Goal: Task Accomplishment & Management: Complete application form

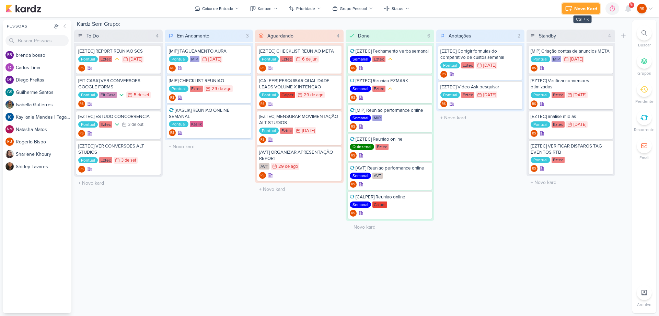
click at [579, 9] on div "Novo Kard" at bounding box center [585, 8] width 23 height 7
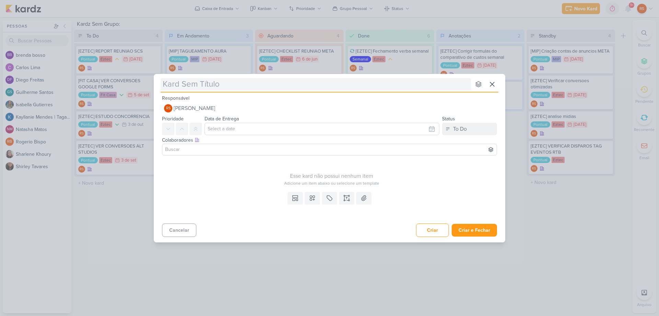
type input "["
type input "[EZTEC]"
type input "[EZTEC] CO"
type input "[EZTEC] ME"
type input "[EZTEC] META"
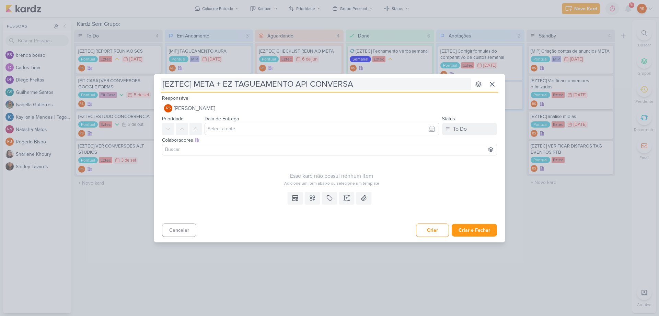
type input "[EZTEC] META + EZ TAGUEAMENTO API CONVERSAO"
click at [204, 126] on div "Prioridade Data de Entrega [DATE] Dom Seg Ter Qua Qui Sex Sáb 00 01 02" at bounding box center [330, 124] width 352 height 21
click at [212, 126] on input "text" at bounding box center [322, 129] width 235 height 12
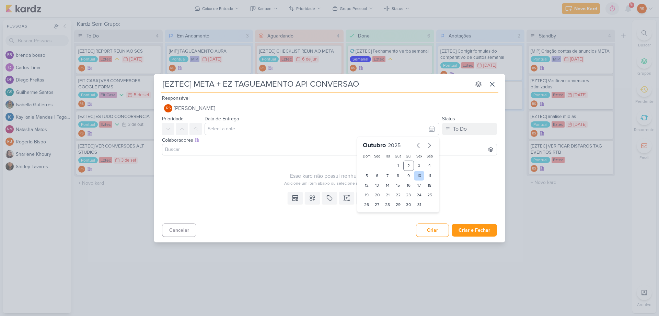
click at [418, 175] on div "10" at bounding box center [419, 176] width 11 height 10
type input "10 de outubro de 2025 às 23:59"
click at [323, 198] on button at bounding box center [329, 198] width 15 height 12
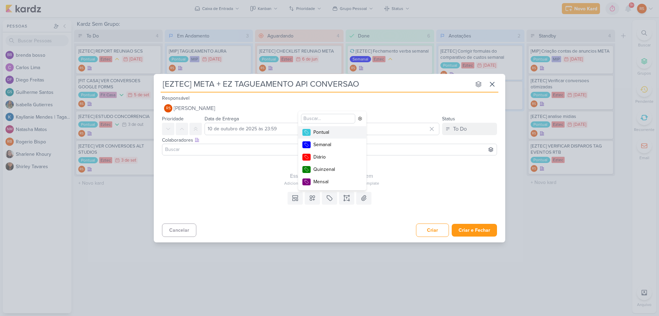
click at [327, 133] on div "Pontual" at bounding box center [335, 131] width 45 height 7
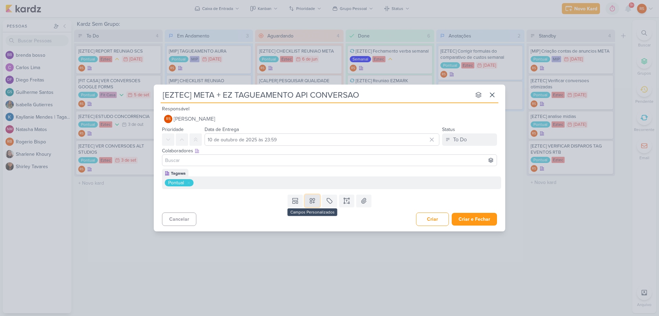
click at [312, 201] on icon at bounding box center [312, 200] width 7 height 7
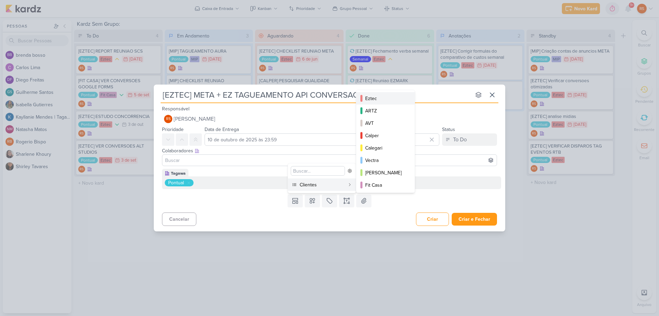
click at [389, 95] on div "Eztec" at bounding box center [385, 98] width 41 height 7
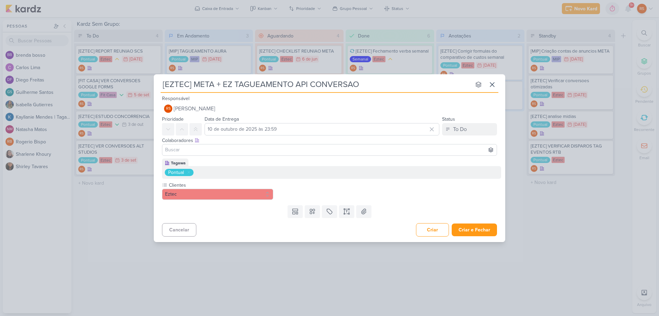
click at [346, 197] on div "Clientes Eztec" at bounding box center [331, 190] width 339 height 18
click at [346, 215] on button at bounding box center [346, 211] width 15 height 12
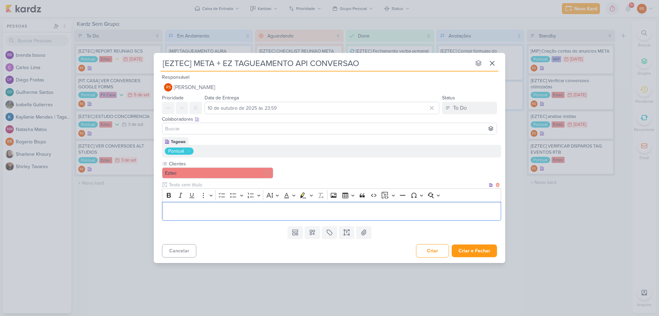
click at [312, 210] on p "Editor editing area: main" at bounding box center [332, 211] width 332 height 8
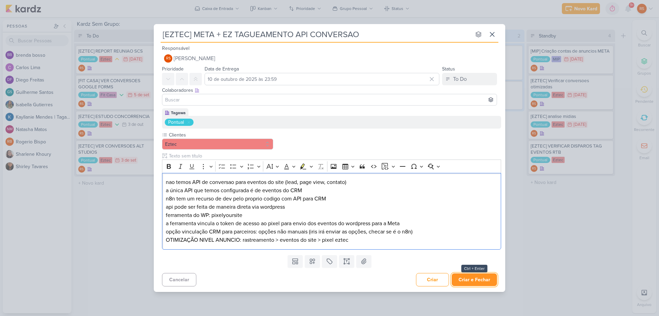
click at [474, 277] on button "Criar e Fechar" at bounding box center [474, 279] width 45 height 13
